Goal: Information Seeking & Learning: Check status

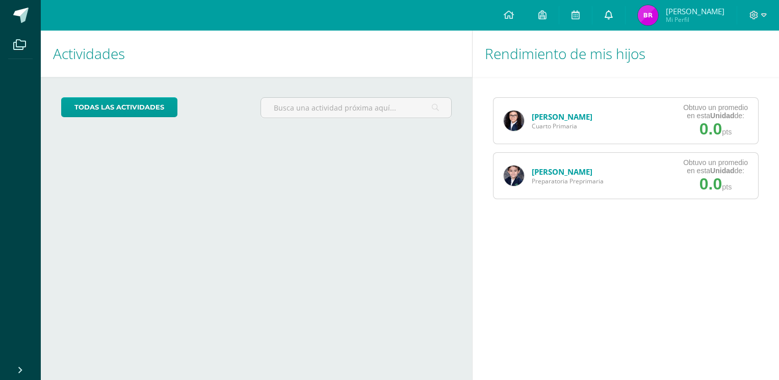
click at [610, 11] on icon at bounding box center [609, 14] width 8 height 9
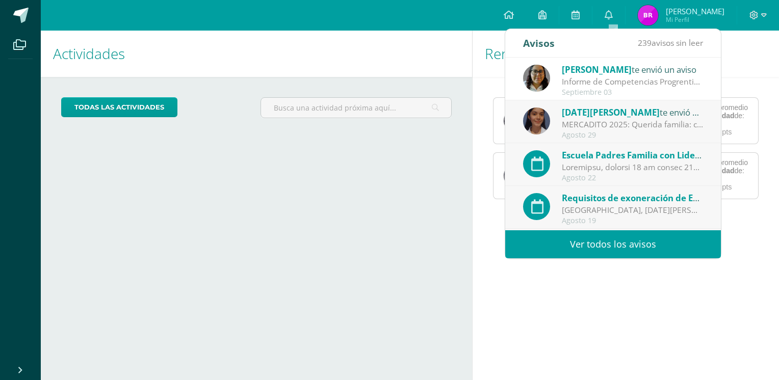
click at [609, 117] on span "[DATE][PERSON_NAME]" at bounding box center [611, 113] width 98 height 12
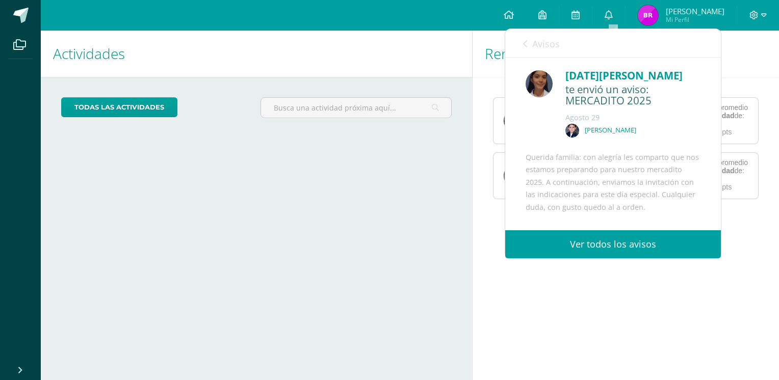
click at [627, 246] on link "Ver todos los avisos" at bounding box center [613, 244] width 216 height 28
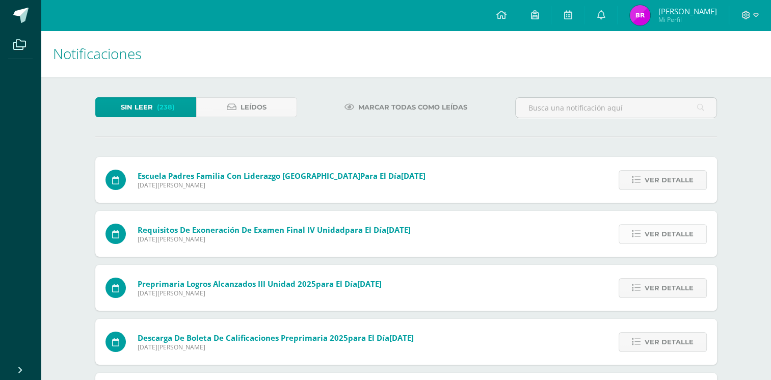
click at [651, 232] on span "Ver detalle" at bounding box center [669, 234] width 49 height 19
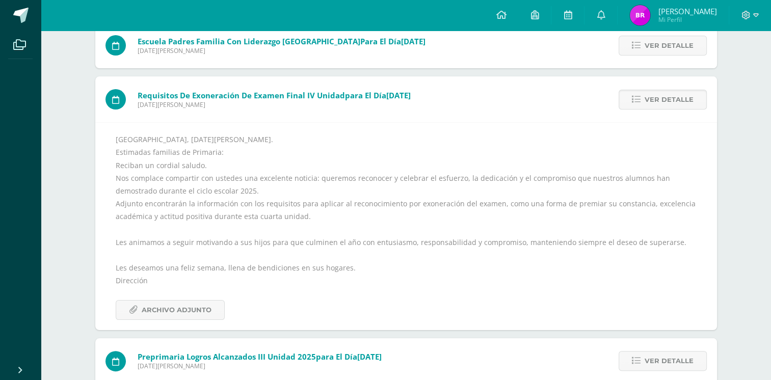
scroll to position [153, 0]
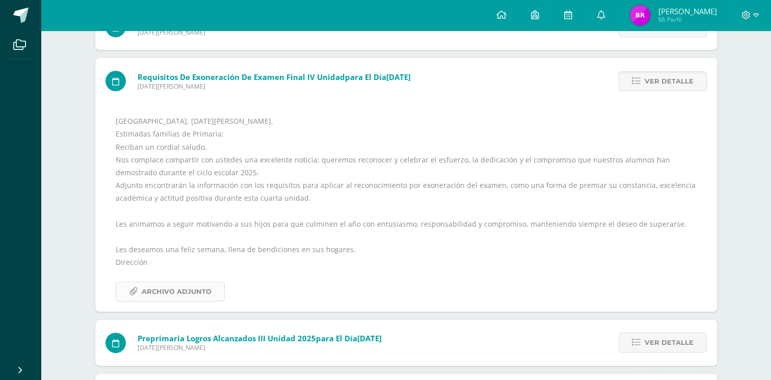
click at [173, 286] on span "Archivo Adjunto" at bounding box center [177, 291] width 70 height 19
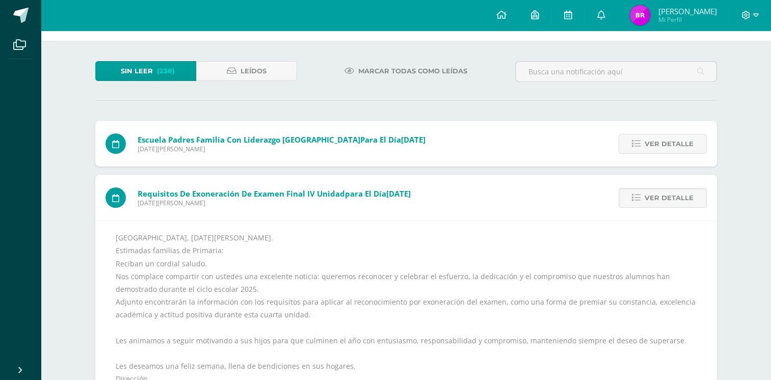
scroll to position [0, 0]
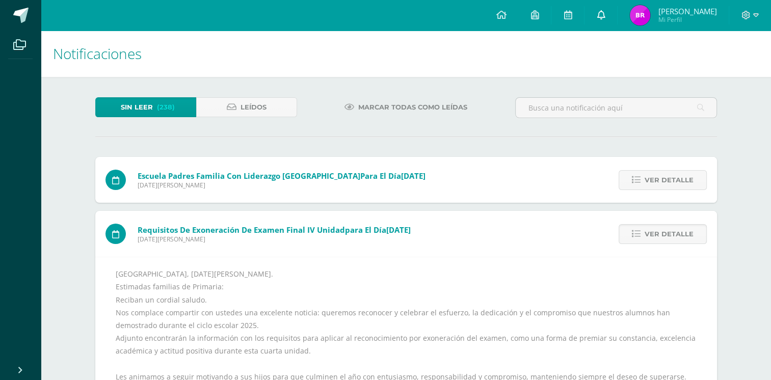
click at [604, 15] on icon at bounding box center [601, 14] width 8 height 9
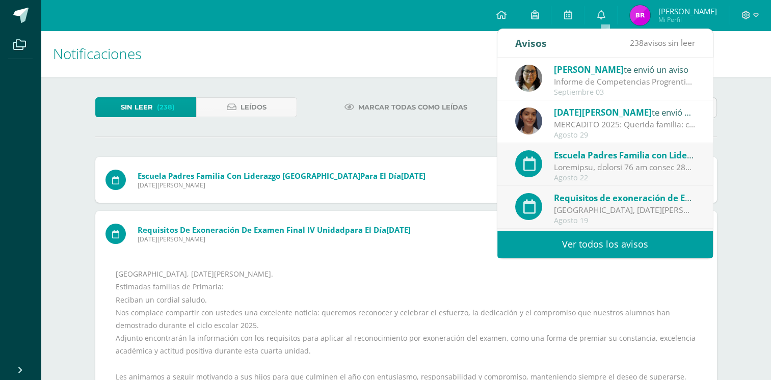
click at [604, 111] on span "[DATE][PERSON_NAME]" at bounding box center [603, 113] width 98 height 12
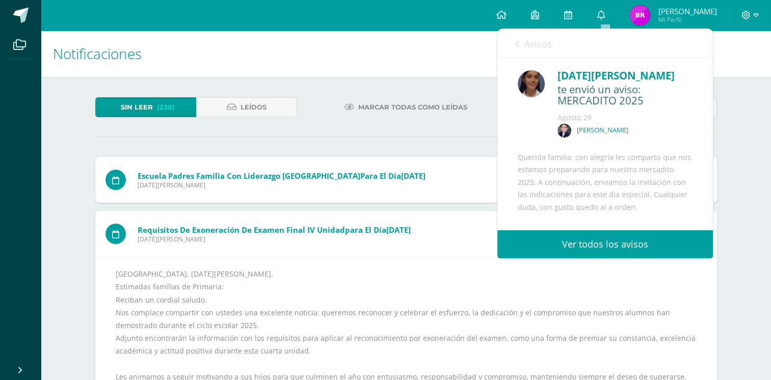
click at [577, 248] on link "Ver todos los avisos" at bounding box center [606, 244] width 216 height 28
click at [592, 243] on link "Ver todos los avisos" at bounding box center [606, 244] width 216 height 28
click at [600, 246] on link "Ver todos los avisos" at bounding box center [606, 244] width 216 height 28
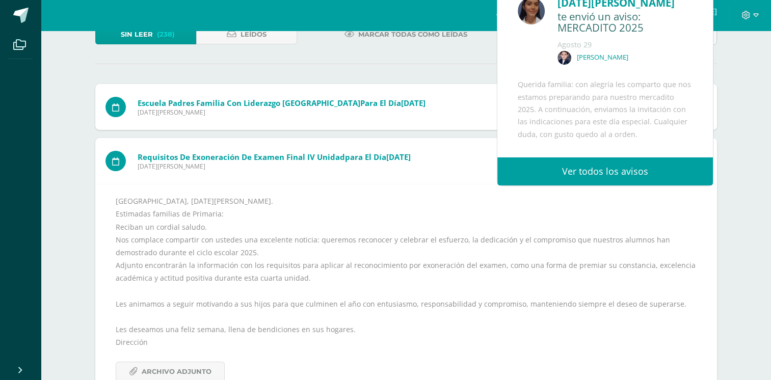
scroll to position [102, 0]
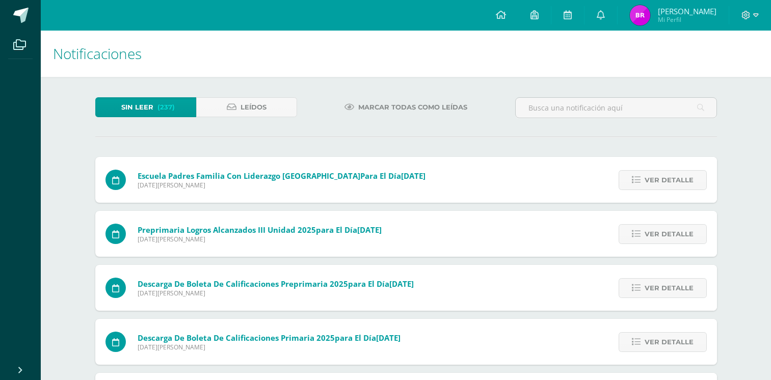
click at [603, 246] on div "Preprimaria Logros Alcanzados III unidad 2025 para el día [DATE] [DATE][PERSON_…" at bounding box center [406, 234] width 622 height 46
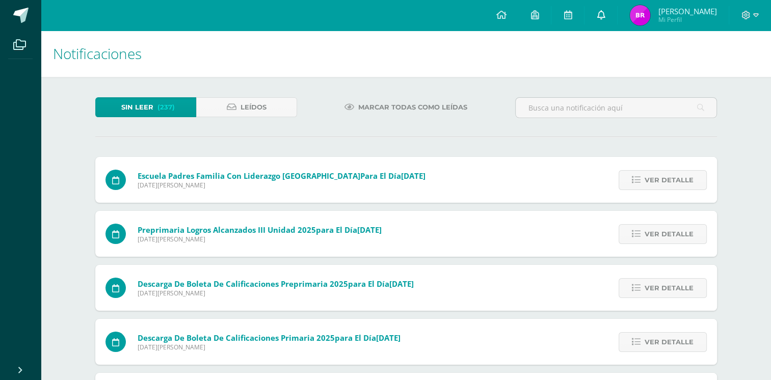
click at [605, 14] on icon at bounding box center [601, 14] width 8 height 9
